Goal: Find specific page/section: Find specific page/section

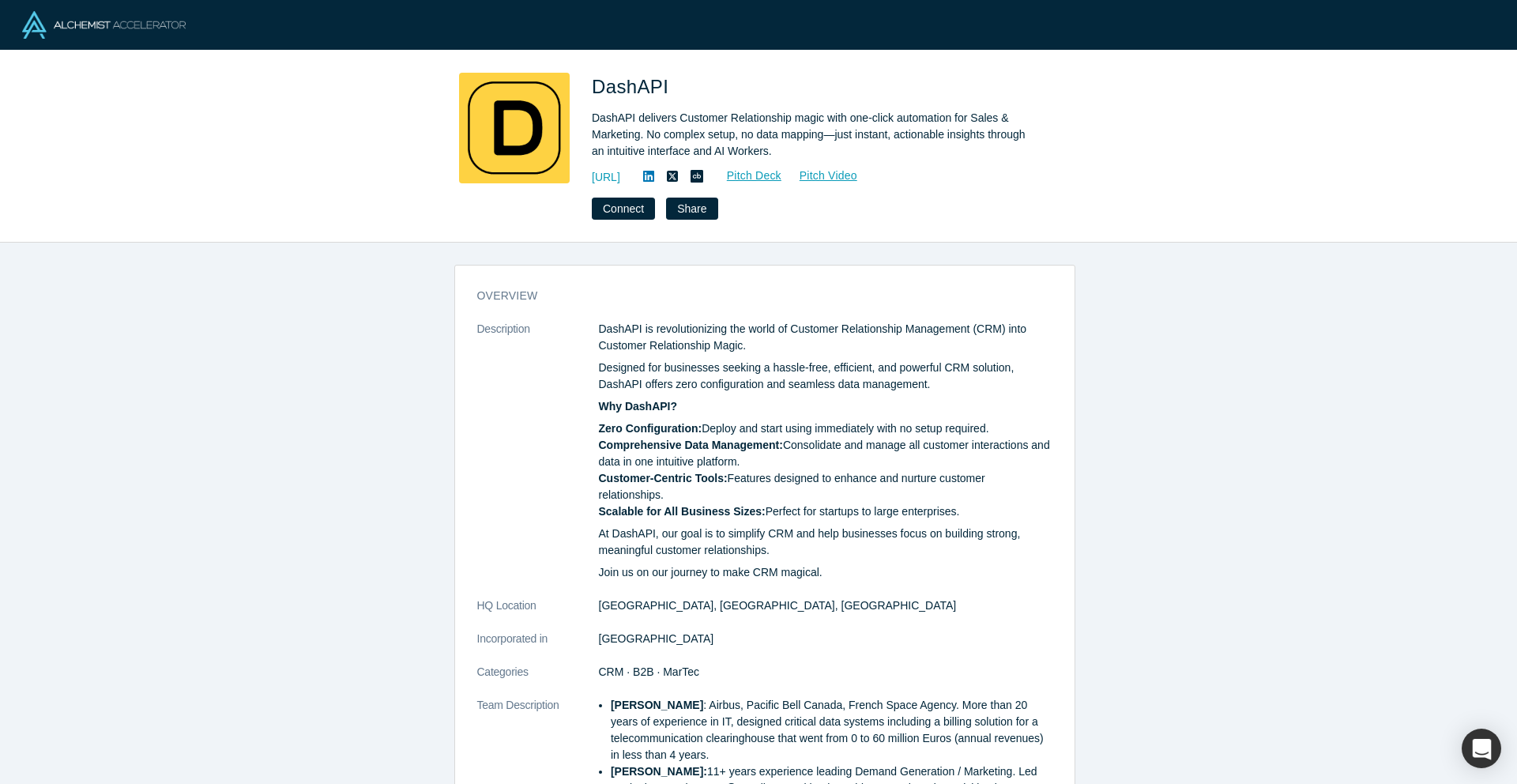
click at [654, 173] on icon at bounding box center [648, 176] width 11 height 11
